Goal: Information Seeking & Learning: Find specific fact

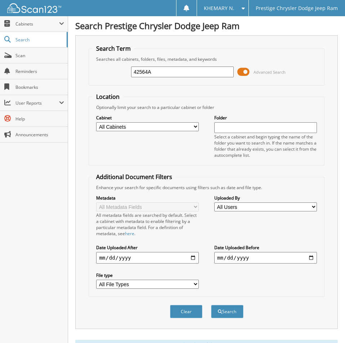
drag, startPoint x: 163, startPoint y: 72, endPoint x: 92, endPoint y: 66, distance: 71.1
click at [93, 66] on div "42564A Advanced Search" at bounding box center [205, 71] width 227 height 19
type input "44665A"
click at [211, 305] on button "Search" at bounding box center [227, 311] width 32 height 13
click at [47, 260] on div "Close Cabinets My Company Email Addresses Search Scan" at bounding box center [34, 179] width 68 height 327
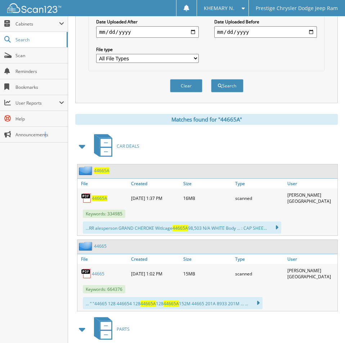
scroll to position [252, 0]
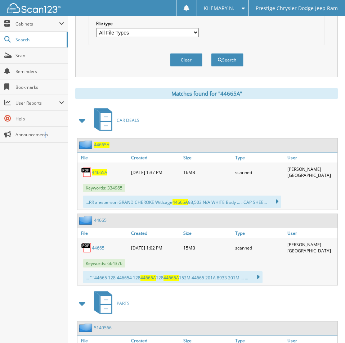
click at [96, 170] on span "44665A" at bounding box center [99, 172] width 15 height 6
click at [37, 251] on div "Close Cabinets My Company Email Addresses Search Scan" at bounding box center [34, 179] width 68 height 327
